Goal: Transaction & Acquisition: Subscribe to service/newsletter

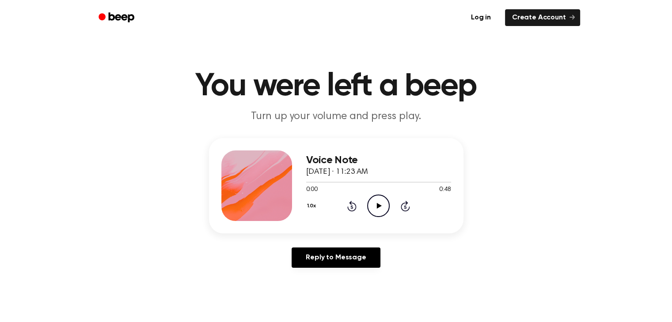
click at [377, 206] on icon at bounding box center [379, 206] width 5 height 6
click at [375, 202] on icon "Play Audio" at bounding box center [378, 206] width 23 height 23
click at [380, 205] on icon "Play Audio" at bounding box center [378, 206] width 23 height 23
click at [378, 204] on icon "Play Audio" at bounding box center [378, 206] width 23 height 23
click at [371, 209] on icon "Play Audio" at bounding box center [378, 206] width 23 height 23
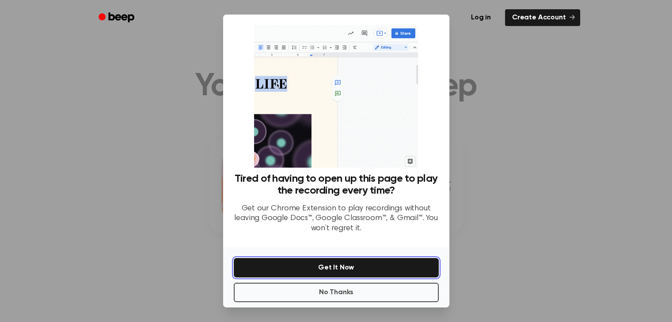
click at [337, 264] on button "Get It Now" at bounding box center [336, 267] width 205 height 19
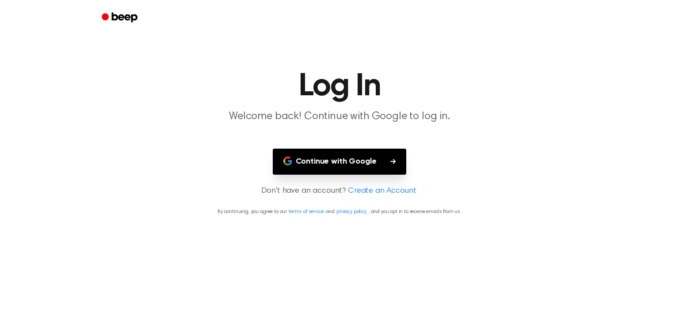
click at [360, 161] on button "Continue with Google" at bounding box center [340, 162] width 134 height 26
